Goal: Task Accomplishment & Management: Manage account settings

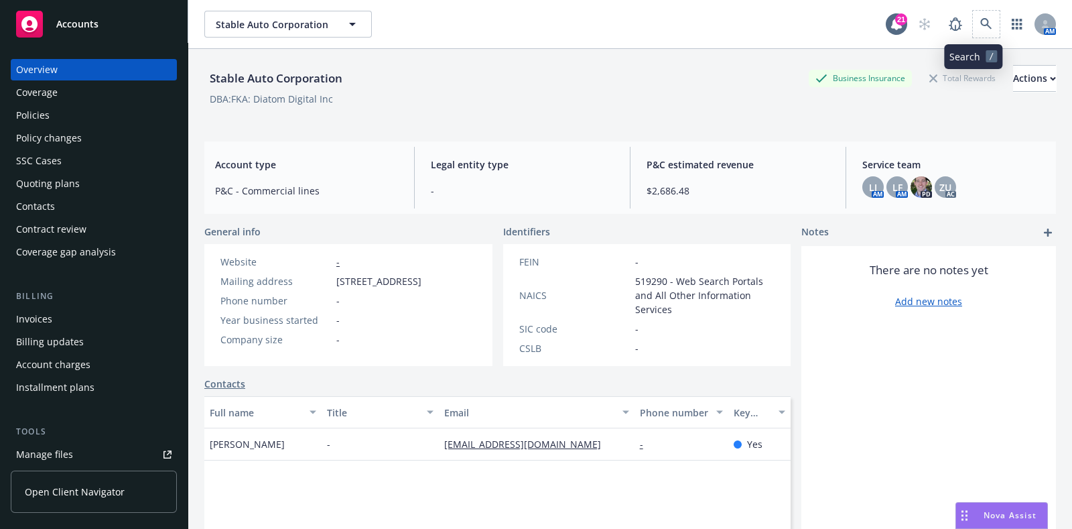
click at [973, 12] on span at bounding box center [986, 24] width 27 height 27
click at [980, 23] on icon at bounding box center [986, 24] width 12 height 12
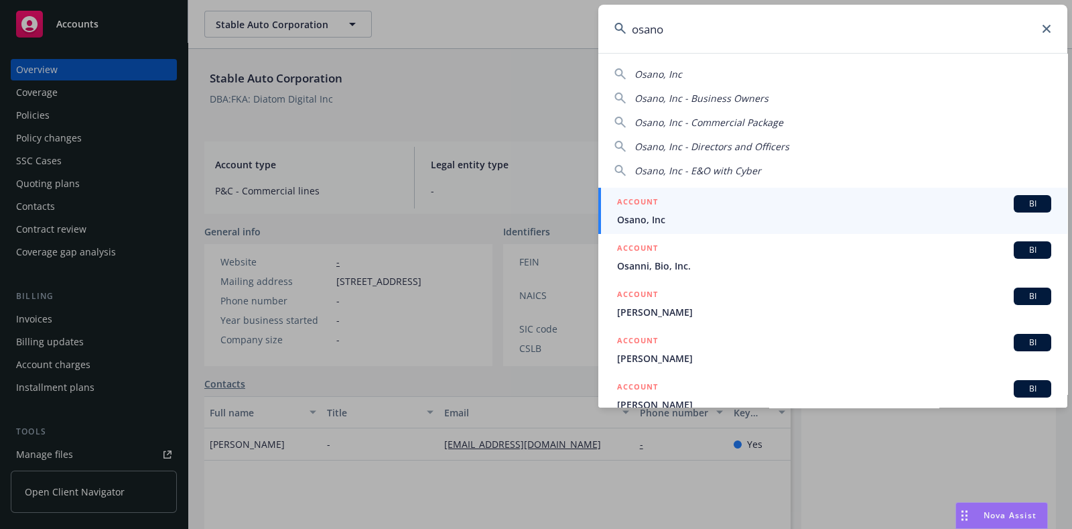
type input "osano"
click at [726, 212] on span "Osano, Inc" at bounding box center [834, 219] width 434 height 14
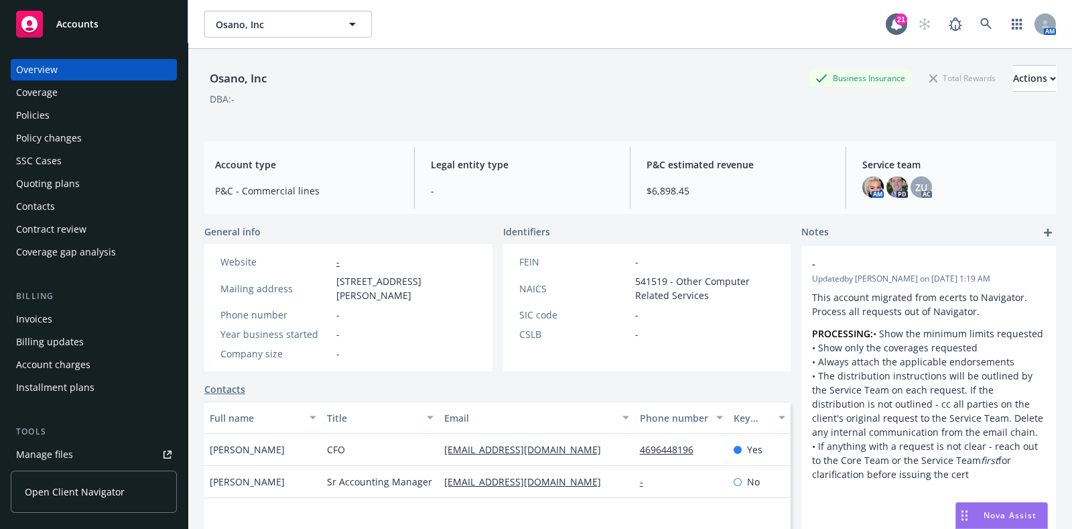
click at [68, 174] on div "Quoting plans" at bounding box center [48, 183] width 64 height 21
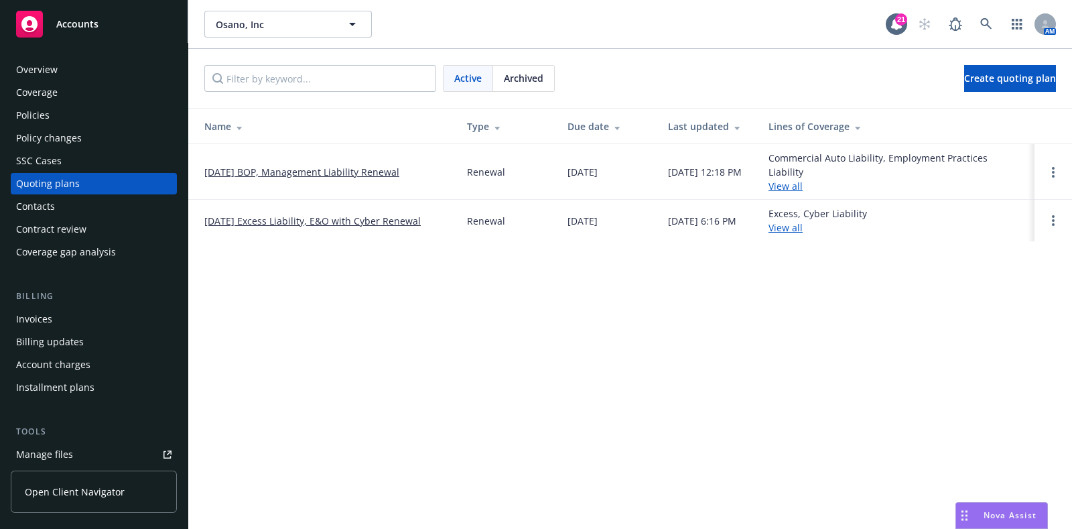
click at [263, 219] on link "[DATE] Excess Liability, E&O with Cyber Renewal" at bounding box center [312, 221] width 216 height 14
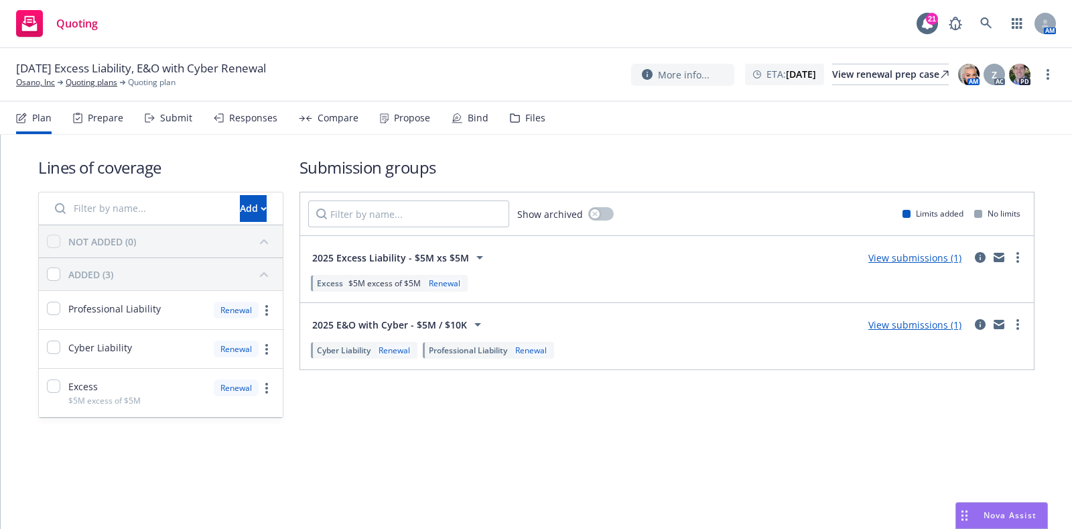
click at [149, 119] on icon at bounding box center [150, 117] width 10 height 9
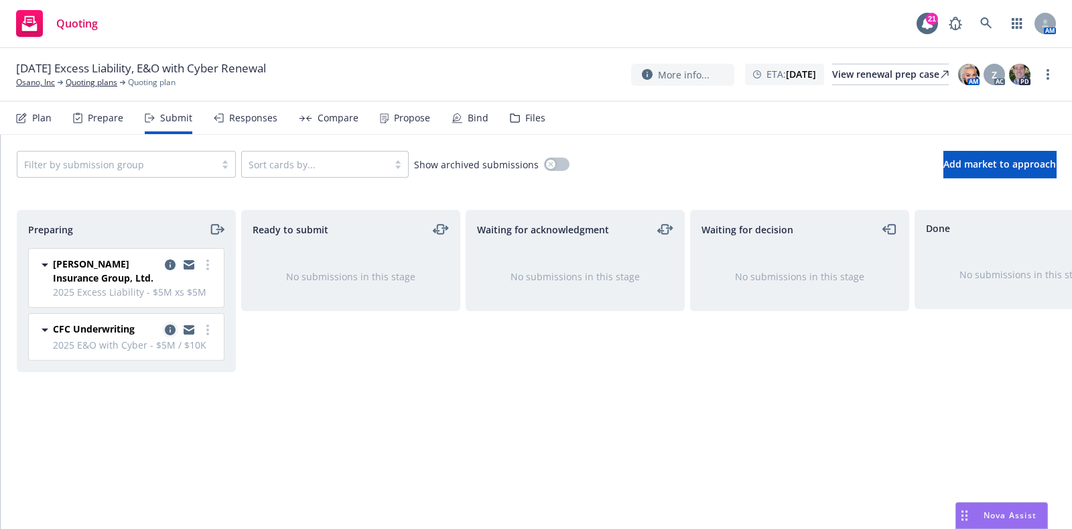
click at [170, 332] on icon "copy logging email" at bounding box center [170, 329] width 11 height 11
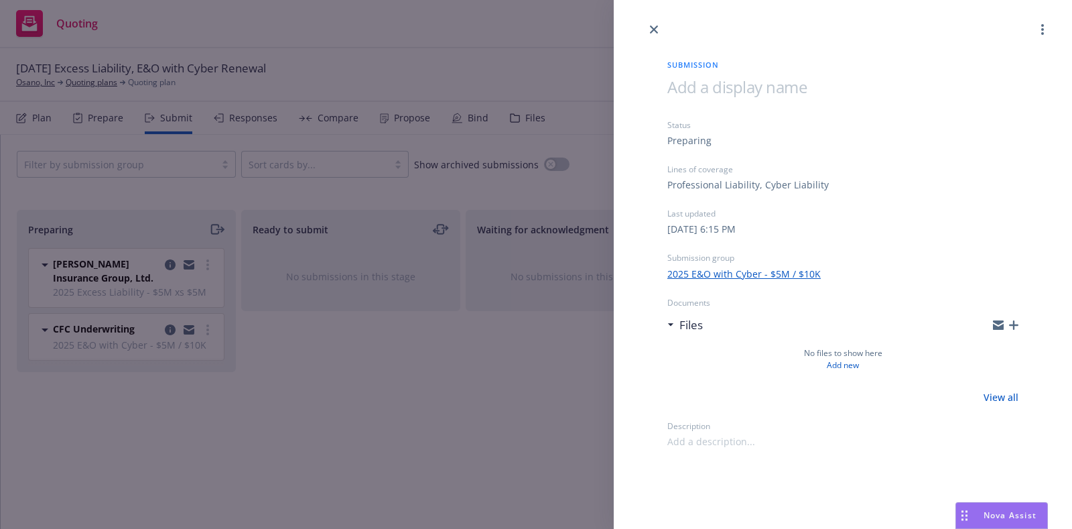
click at [173, 186] on div "Submission Status Preparing Lines of coverage Professional Liability, Cyber Lia…" at bounding box center [536, 264] width 1072 height 529
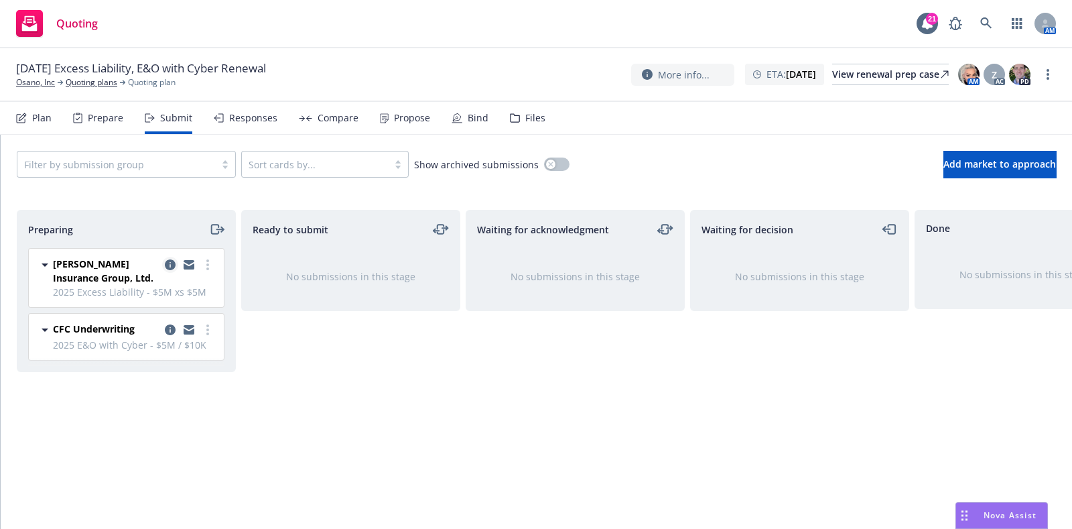
click at [166, 259] on icon "copy logging email" at bounding box center [170, 264] width 11 height 11
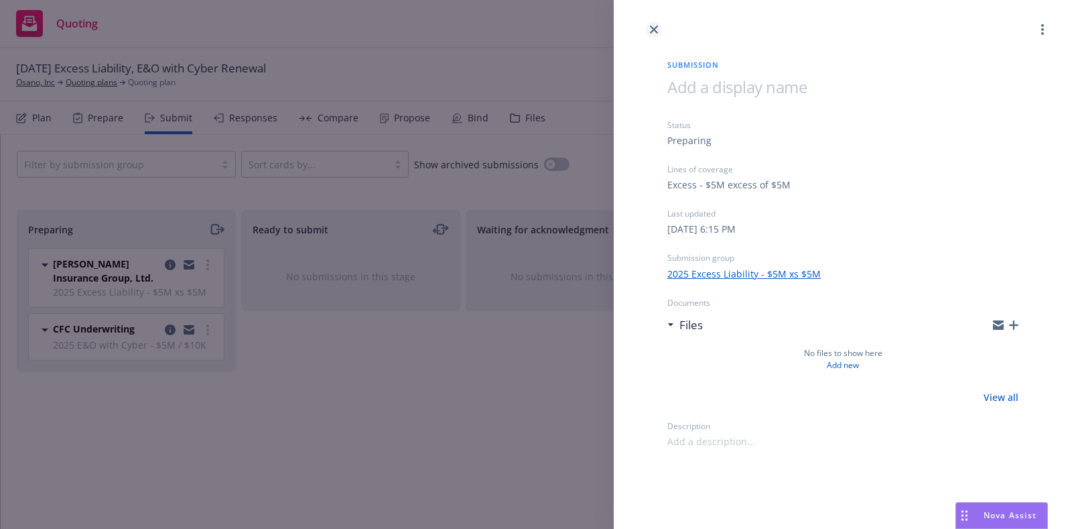
click at [653, 25] on icon "close" at bounding box center [654, 29] width 8 height 8
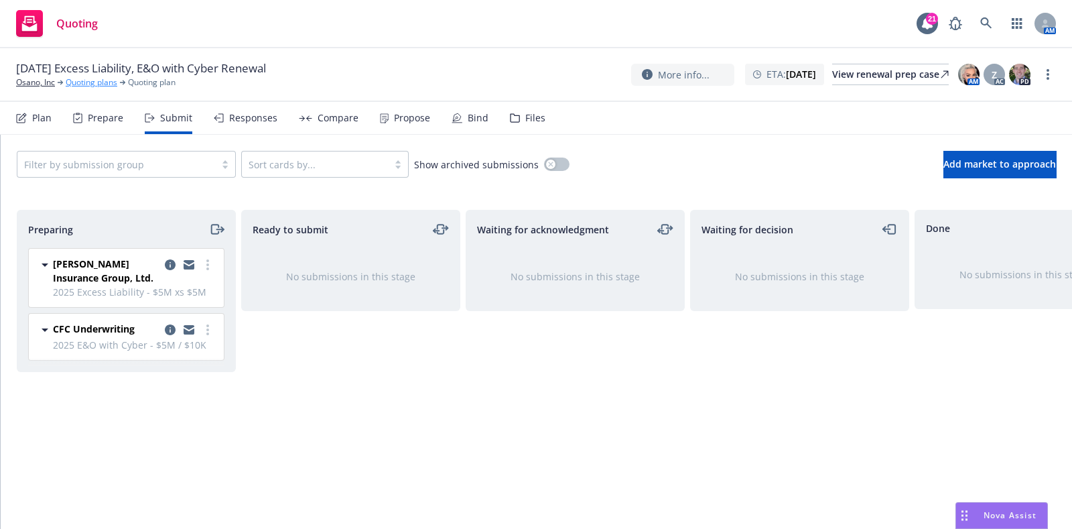
click at [105, 82] on link "Quoting plans" at bounding box center [92, 82] width 52 height 12
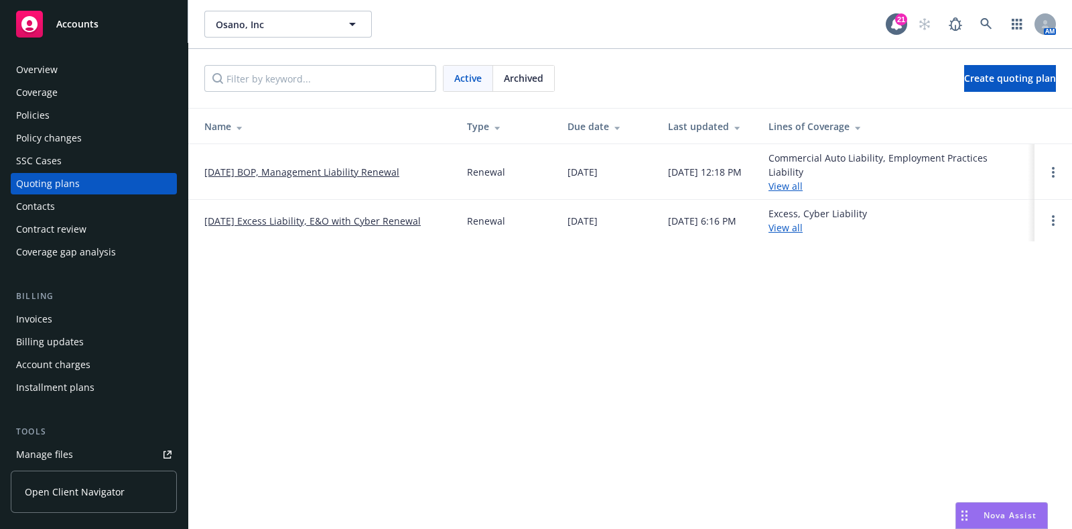
click at [259, 166] on link "11/21/25 BOP, Management Liability Renewal" at bounding box center [301, 172] width 195 height 14
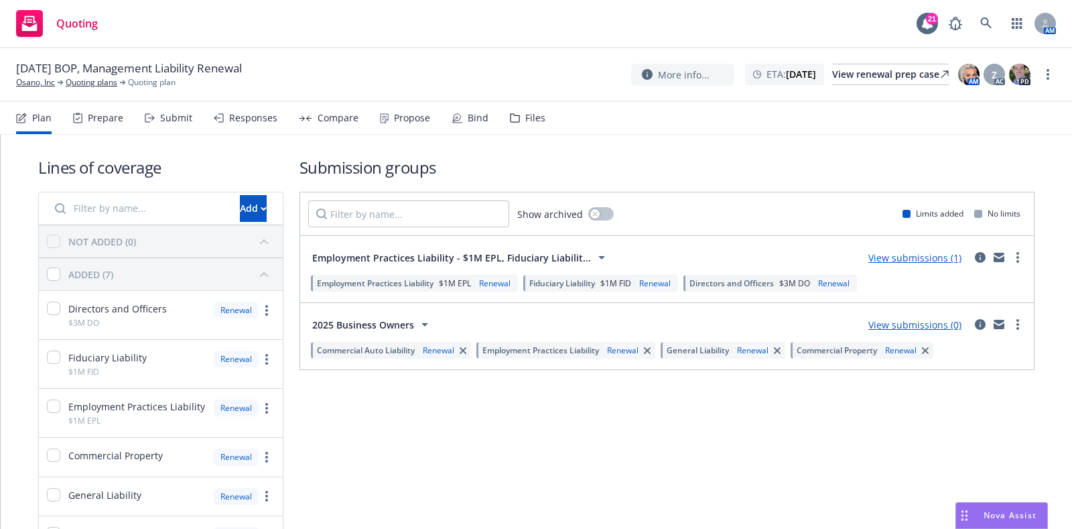
click at [178, 102] on div "Submit" at bounding box center [169, 118] width 48 height 32
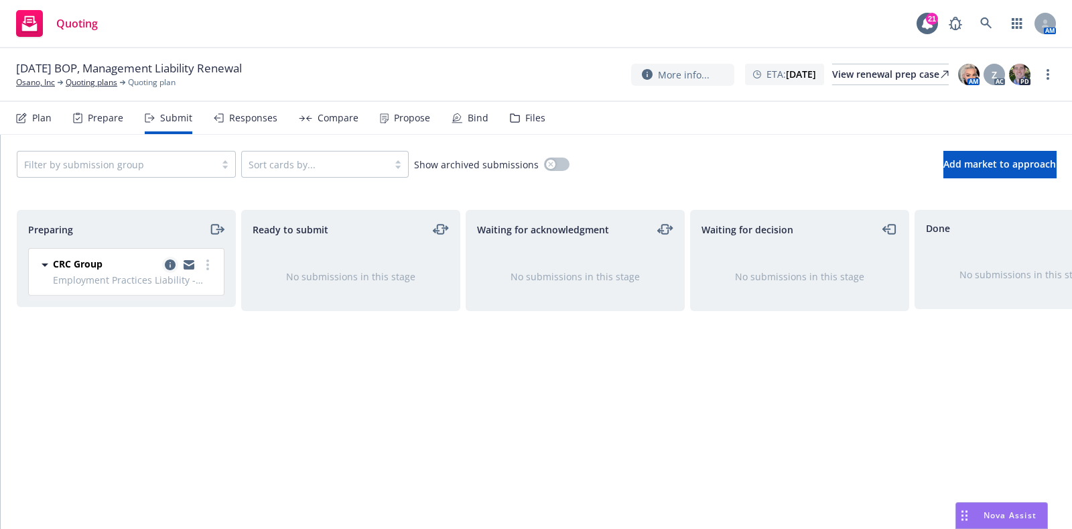
click at [173, 263] on icon "copy logging email" at bounding box center [170, 264] width 11 height 11
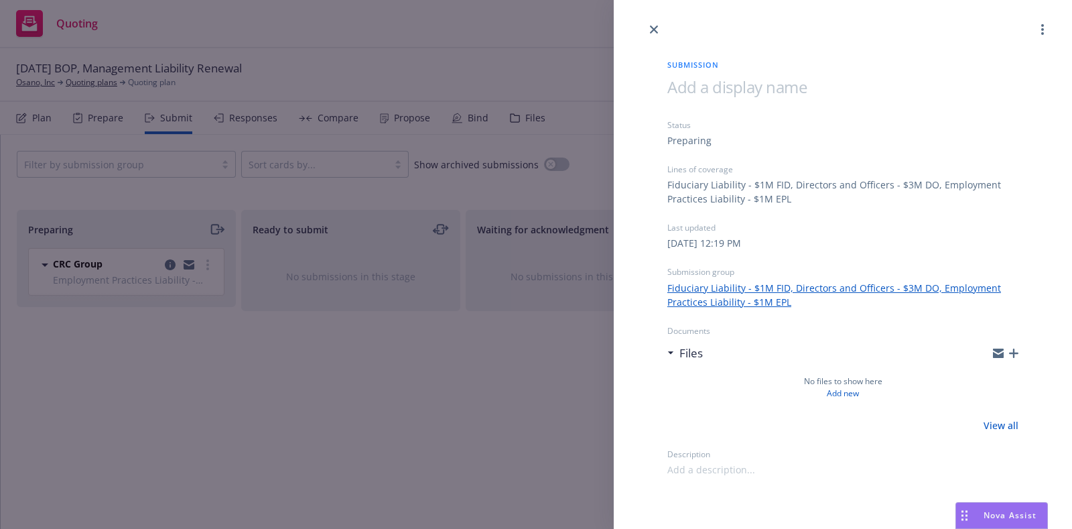
click at [190, 380] on div "Submission Status Preparing Lines of coverage Fiduciary Liability - $1M FID, Di…" at bounding box center [536, 264] width 1072 height 529
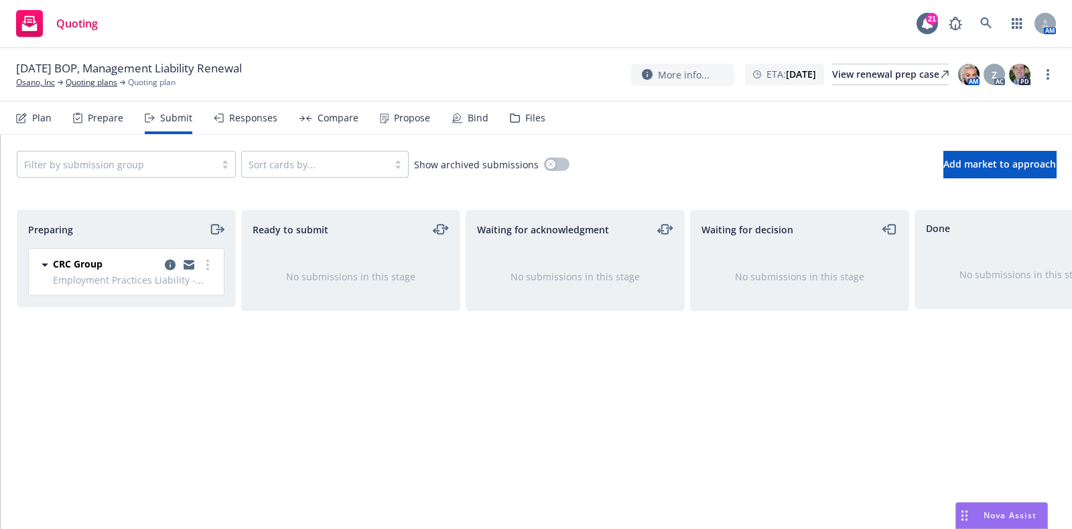
drag, startPoint x: 499, startPoint y: 115, endPoint x: 509, endPoint y: 117, distance: 10.2
click at [509, 117] on div "Plan Prepare Submit Responses Compare Propose Bind Files" at bounding box center [280, 118] width 529 height 32
click at [510, 117] on icon at bounding box center [515, 117] width 10 height 9
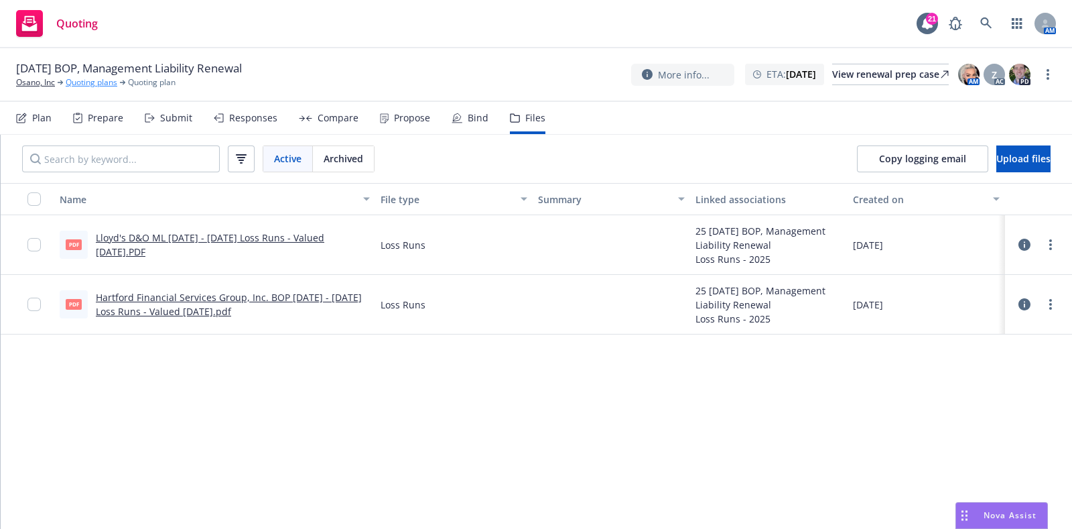
click at [99, 86] on link "Quoting plans" at bounding box center [92, 82] width 52 height 12
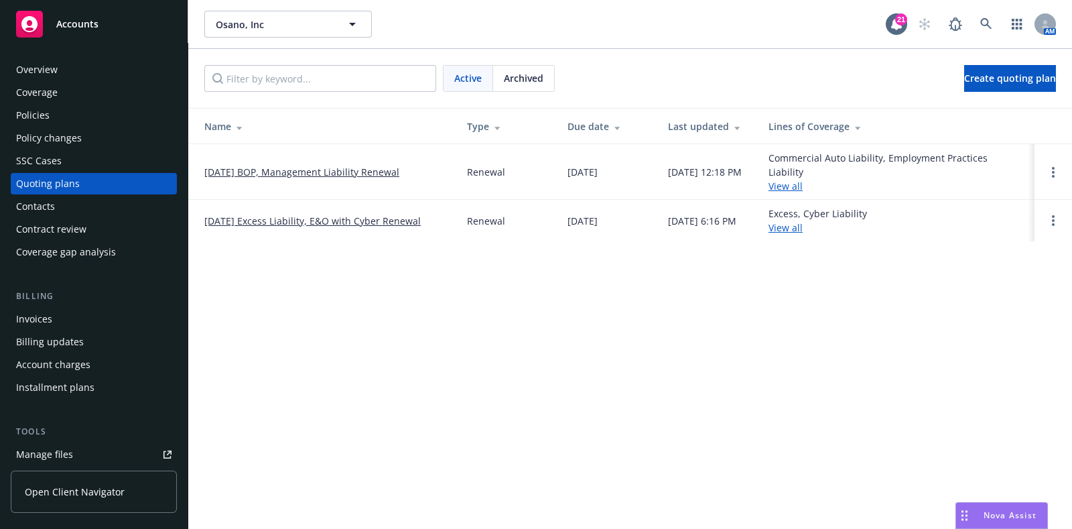
click at [281, 218] on link "[DATE] Excess Liability, E&O with Cyber Renewal" at bounding box center [312, 221] width 216 height 14
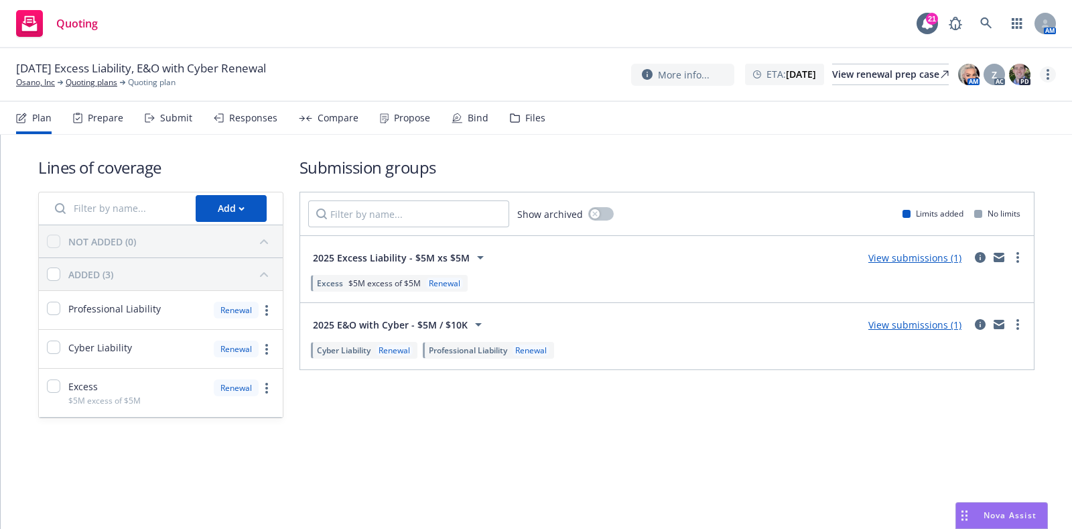
click at [1046, 70] on icon "more" at bounding box center [1047, 74] width 3 height 11
click at [947, 134] on link "Rename quoting plan" at bounding box center [980, 128] width 149 height 27
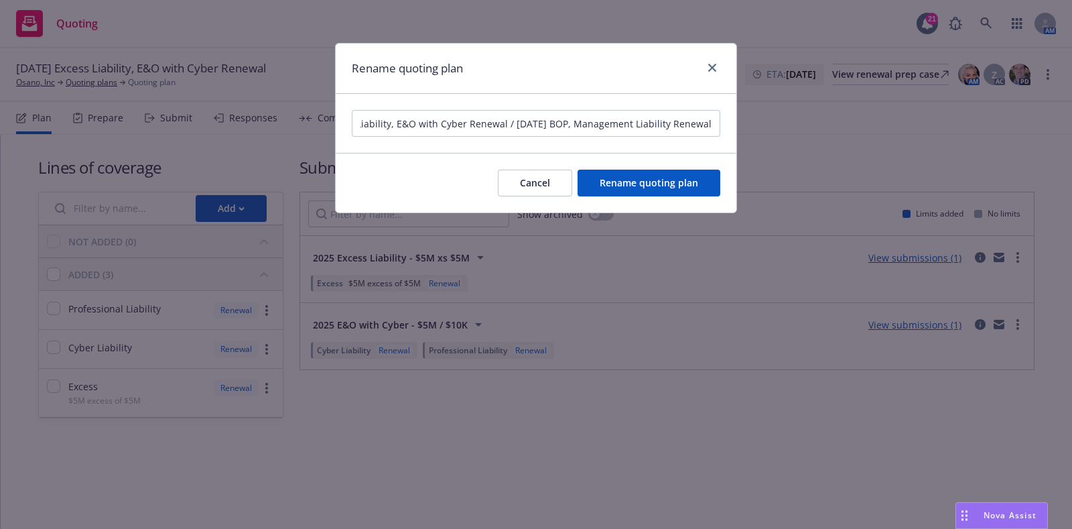
scroll to position [0, 84]
type input "[DATE] Excess Liability, E&O with Cyber Renewal / [DATE] BOP, Management Liabil…"
click at [637, 175] on button "Rename quoting plan" at bounding box center [648, 182] width 143 height 27
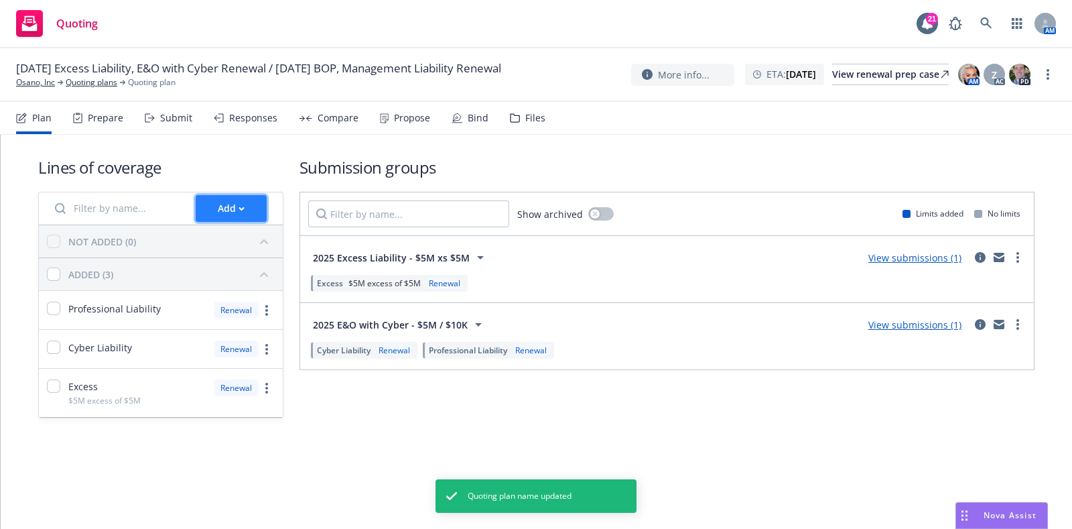
click at [221, 200] on div "Add" at bounding box center [231, 208] width 27 height 25
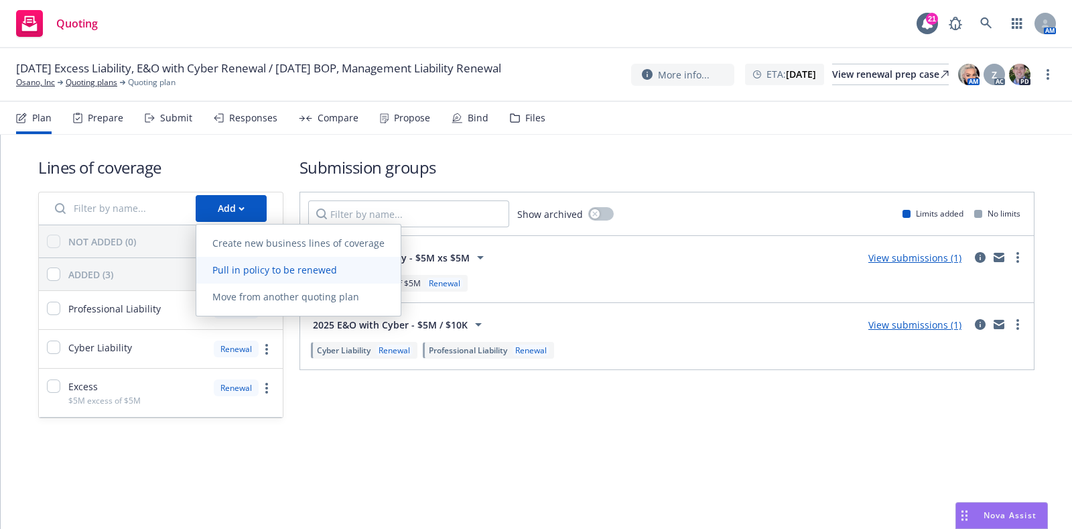
click at [245, 265] on span "Pull in policy to be renewed" at bounding box center [274, 269] width 157 height 13
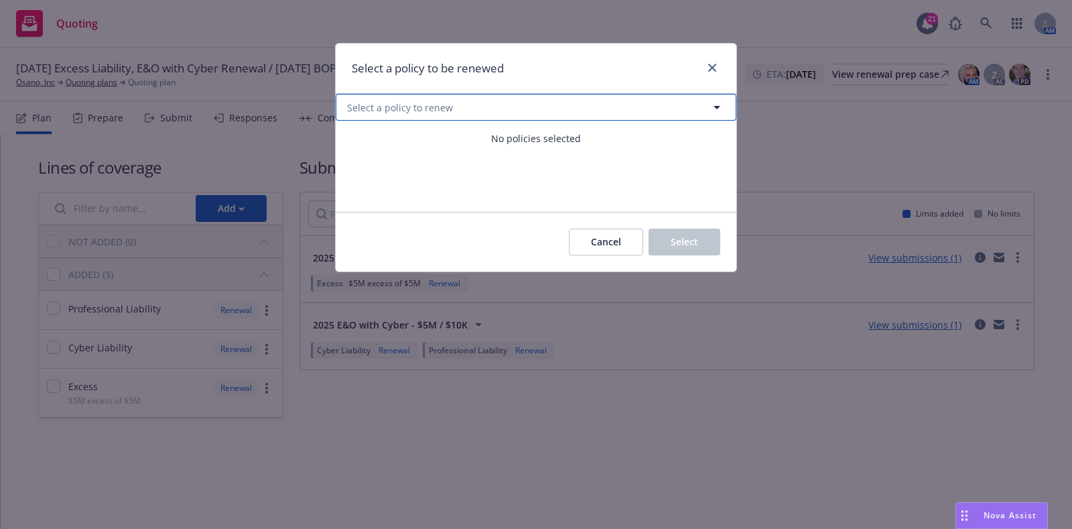
click at [525, 109] on button "Select a policy to renew" at bounding box center [536, 107] width 401 height 27
select select "ACTIVE"
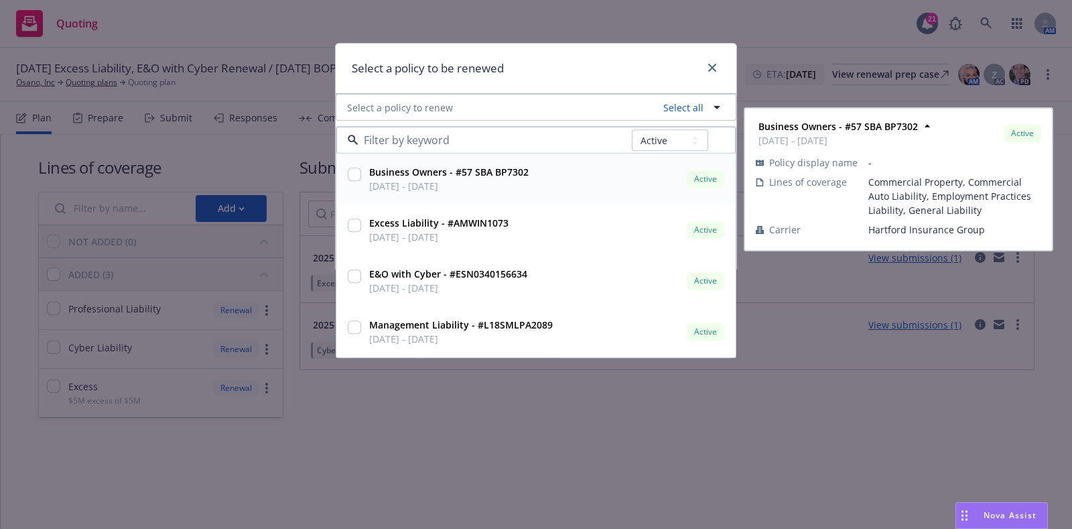
click at [353, 176] on input "checkbox" at bounding box center [354, 174] width 13 height 13
checkbox input "true"
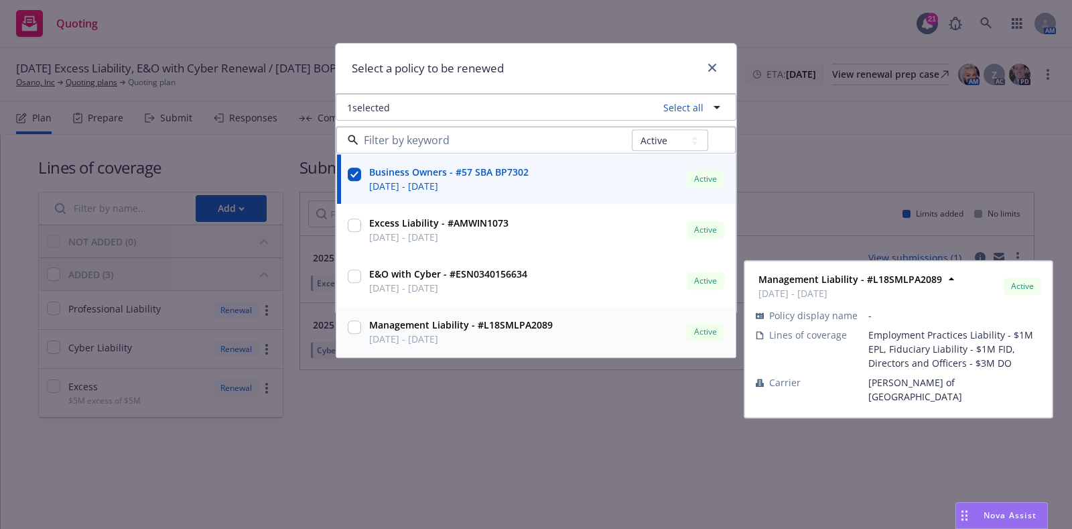
click at [401, 320] on strong "Management Liability - #L18SMLPA2089" at bounding box center [461, 325] width 184 height 13
checkbox input "true"
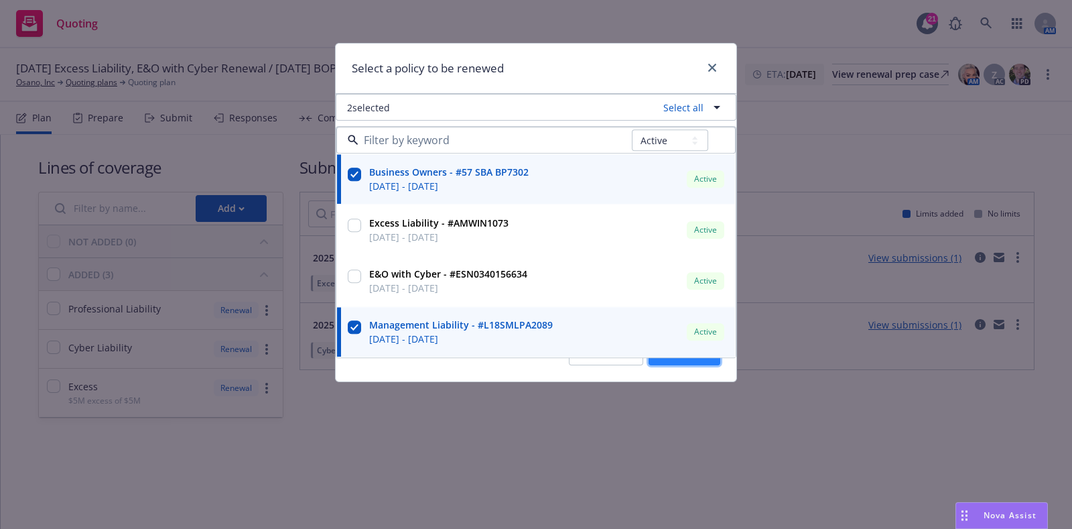
click at [667, 363] on button "Select" at bounding box center [684, 351] width 72 height 27
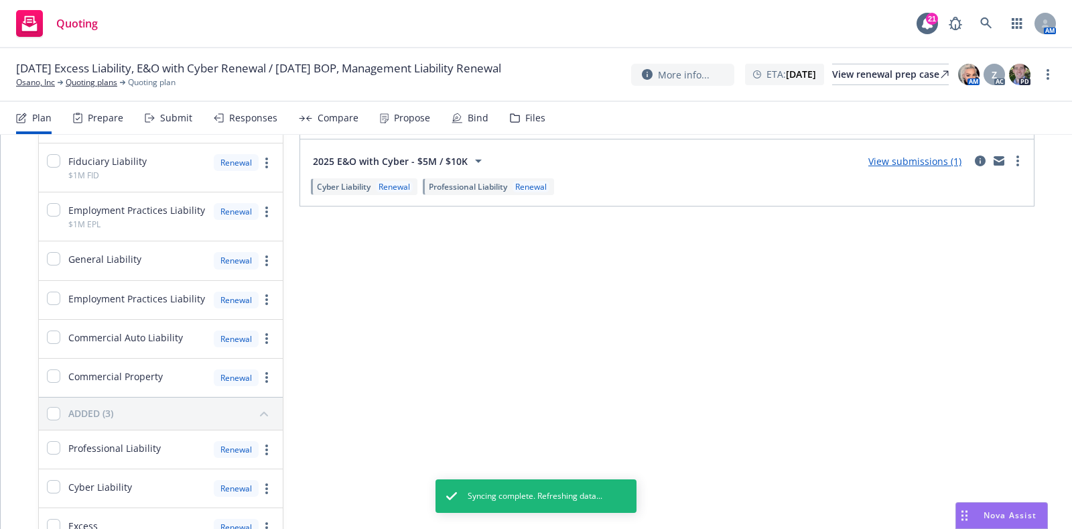
scroll to position [163, 0]
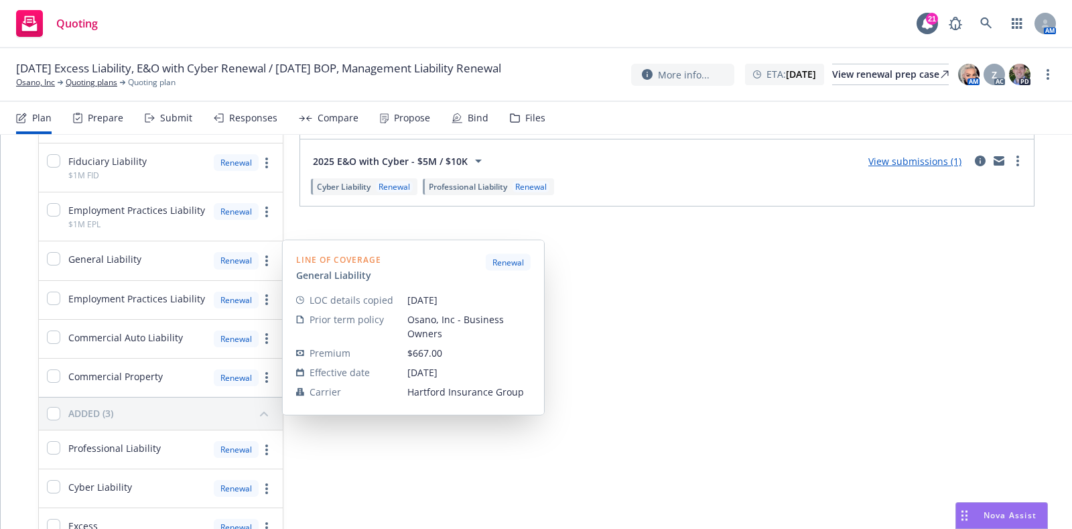
click at [60, 253] on div "General Liability" at bounding box center [94, 260] width 94 height 16
checkbox input "true"
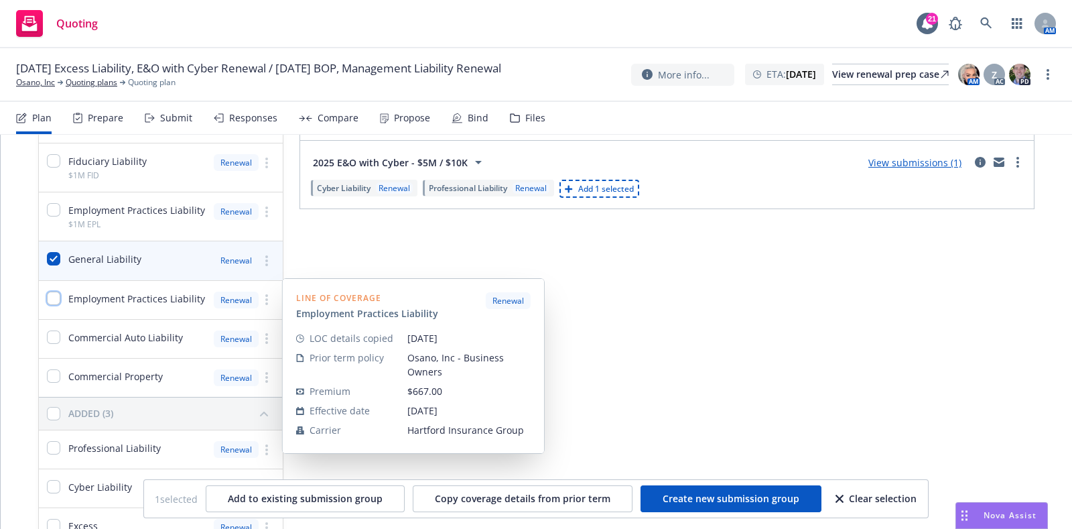
click at [54, 296] on input "checkbox" at bounding box center [53, 297] width 13 height 13
checkbox input "true"
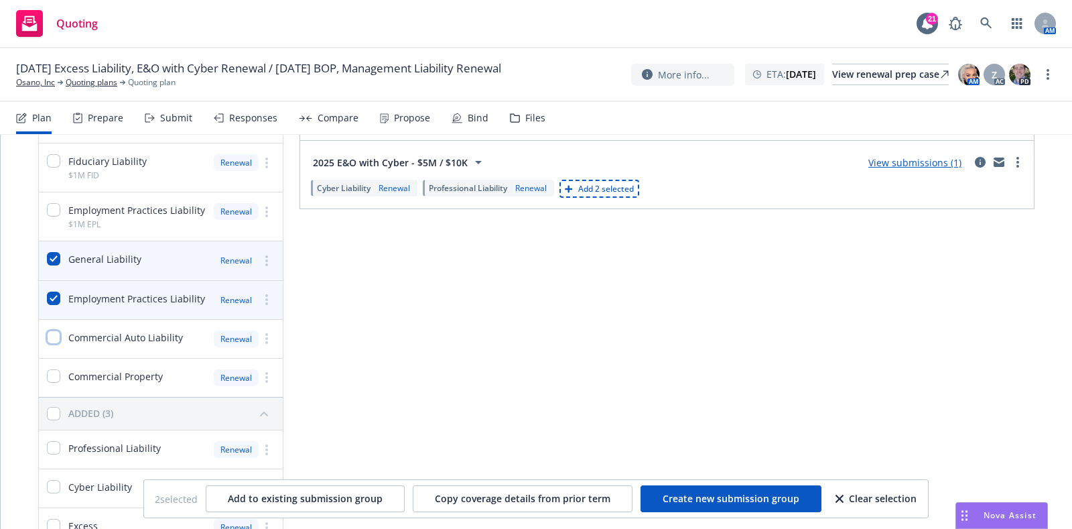
click at [57, 333] on input "checkbox" at bounding box center [53, 336] width 13 height 13
checkbox input "true"
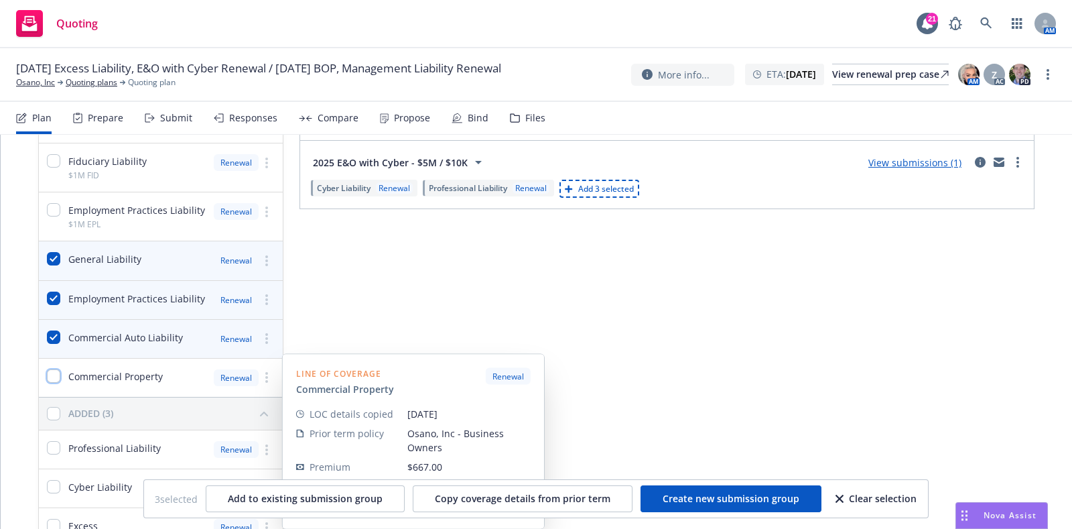
click at [56, 371] on input "checkbox" at bounding box center [53, 375] width 13 height 13
checkbox input "true"
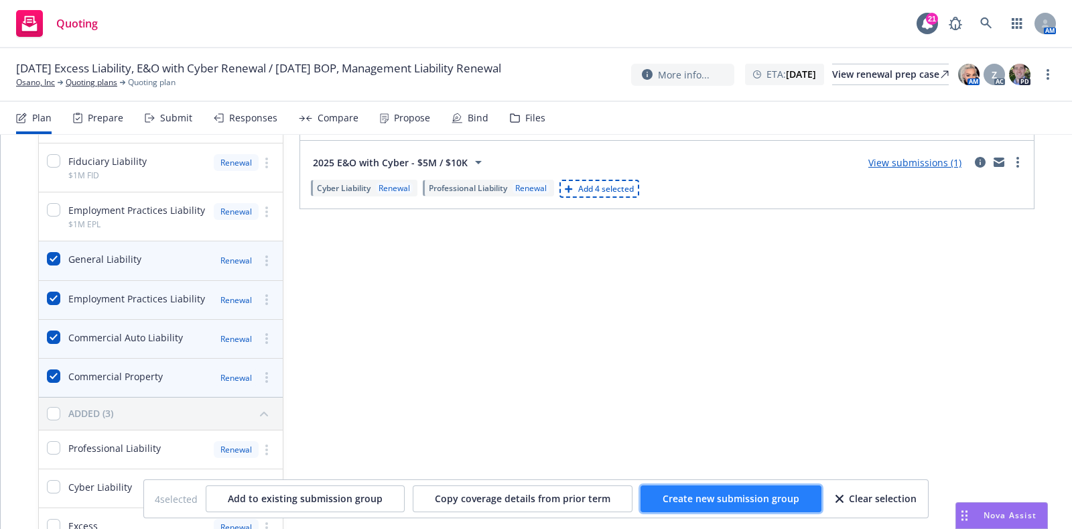
click at [693, 493] on span "Create new submission group" at bounding box center [731, 498] width 137 height 13
checkbox input "false"
